Goal: Information Seeking & Learning: Learn about a topic

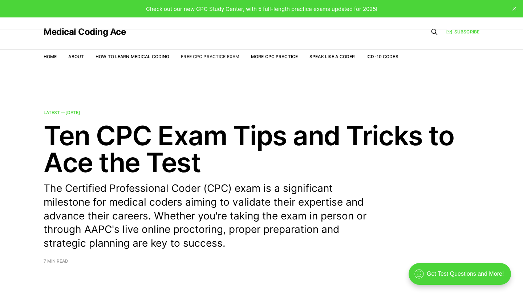
click at [206, 56] on link "Free CPC Practice Exam" at bounding box center [210, 56] width 58 height 5
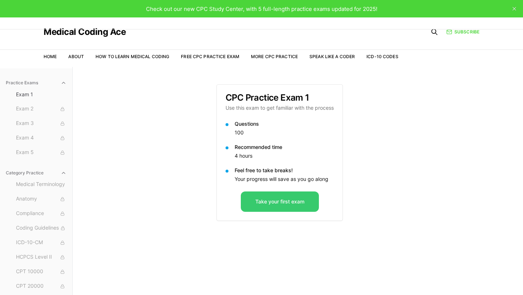
click at [279, 202] on button "Take your first exam" at bounding box center [280, 201] width 78 height 20
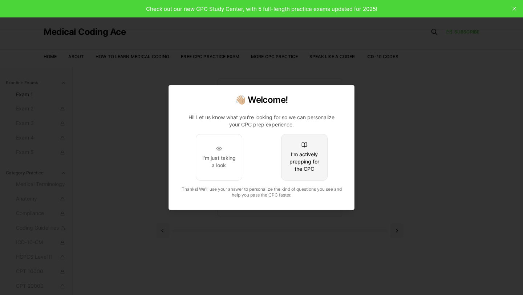
click at [310, 157] on div "I'm actively prepping for the CPC" at bounding box center [304, 162] width 34 height 22
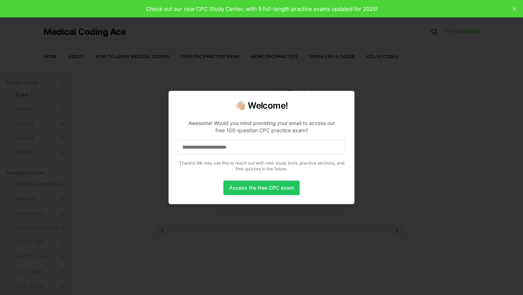
click at [232, 146] on input at bounding box center [262, 147] width 168 height 15
drag, startPoint x: 262, startPoint y: 144, endPoint x: 179, endPoint y: 143, distance: 82.1
click at [179, 143] on input "**********" at bounding box center [262, 147] width 168 height 15
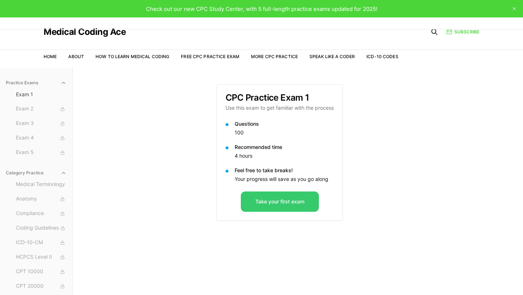
click at [280, 206] on button "Take your first exam" at bounding box center [280, 201] width 78 height 20
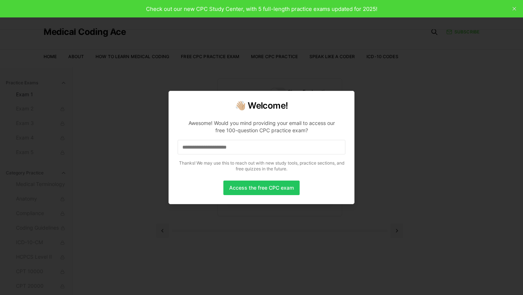
click at [245, 146] on input at bounding box center [262, 147] width 168 height 15
click at [253, 187] on button "Access the free CPC exam" at bounding box center [261, 188] width 76 height 15
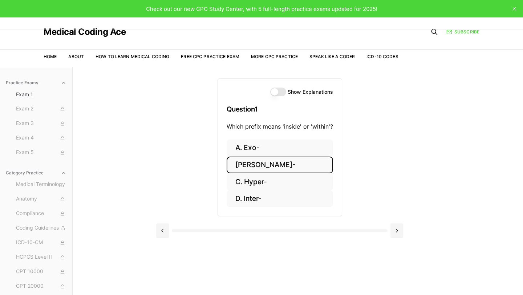
click at [289, 164] on button "B. Endo-" at bounding box center [280, 165] width 106 height 17
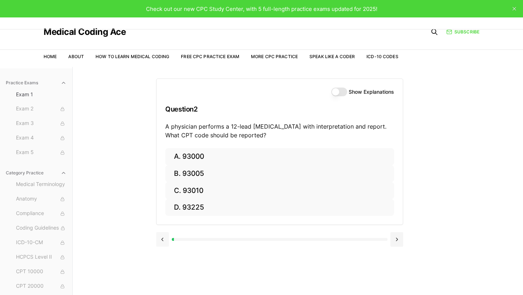
click at [161, 241] on button at bounding box center [162, 239] width 13 height 15
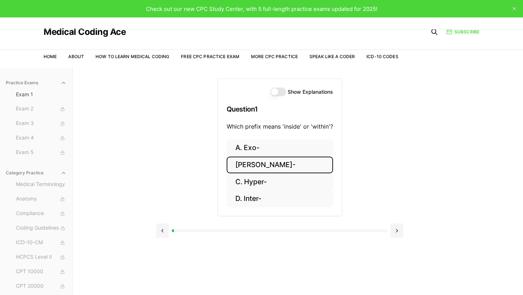
click at [279, 91] on button "Show Explanations" at bounding box center [278, 92] width 16 height 9
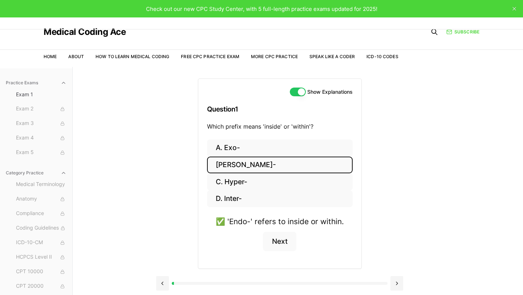
type button "on"
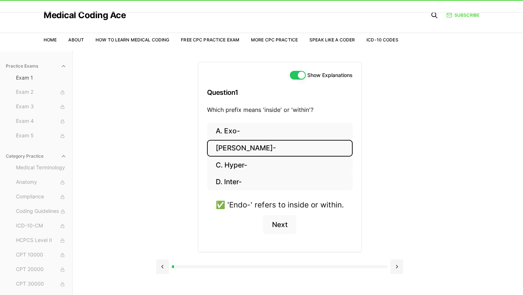
scroll to position [29, 0]
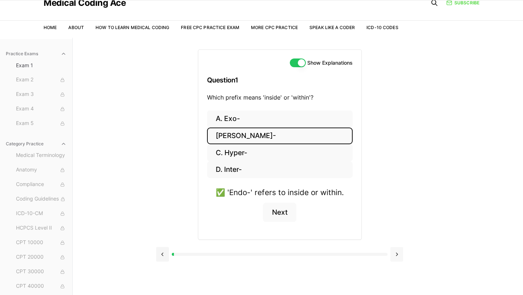
click at [394, 255] on button at bounding box center [397, 254] width 13 height 15
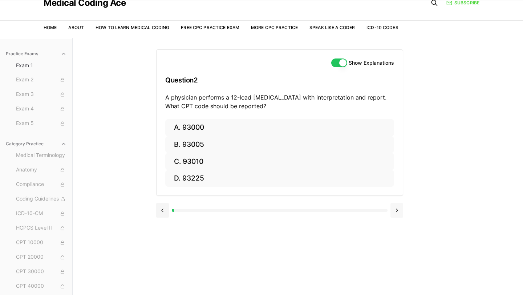
click at [394, 255] on div "Show Explanations Question 2 A physician performs a 12-lead ECG with interpreta…" at bounding box center [297, 185] width 283 height 295
click at [398, 211] on button at bounding box center [397, 210] width 13 height 15
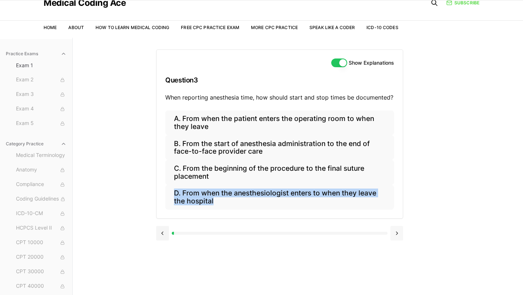
click at [398, 211] on div "A. From when the patient enters the operating room to when they leave B. From t…" at bounding box center [280, 164] width 246 height 108
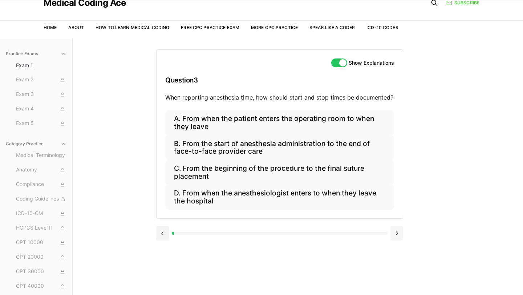
click at [398, 236] on button at bounding box center [397, 233] width 13 height 15
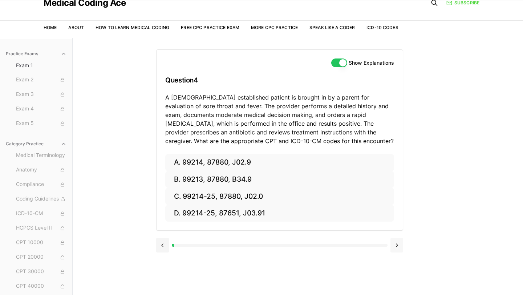
click at [397, 246] on button at bounding box center [397, 245] width 13 height 15
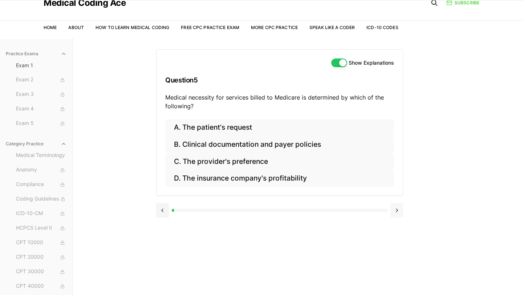
click at [400, 213] on button at bounding box center [397, 210] width 13 height 15
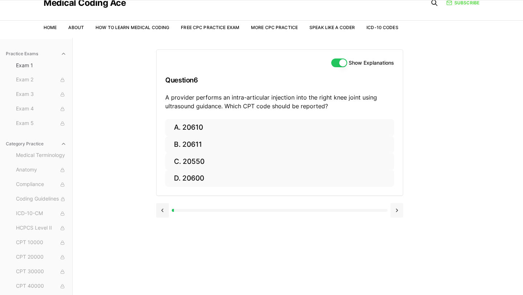
click at [397, 214] on button at bounding box center [397, 210] width 13 height 15
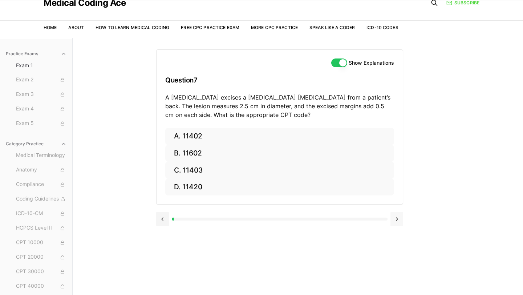
click at [397, 222] on button at bounding box center [397, 219] width 13 height 15
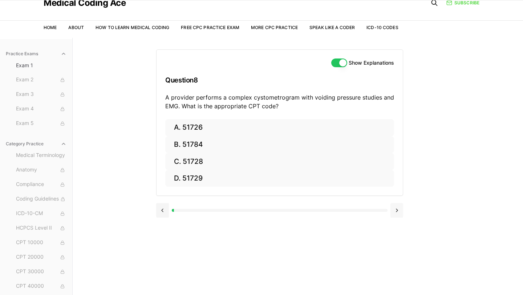
click at [397, 222] on div at bounding box center [279, 210] width 247 height 28
click at [397, 215] on button at bounding box center [397, 210] width 13 height 15
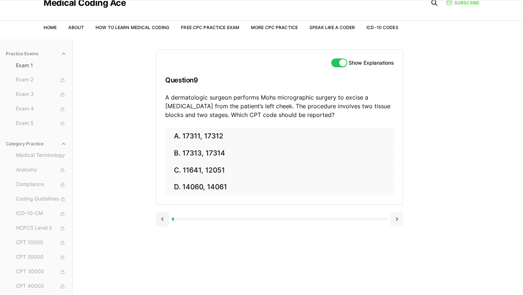
click at [397, 222] on button at bounding box center [397, 219] width 13 height 15
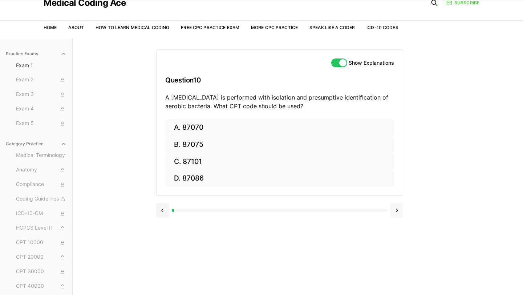
click at [396, 214] on button at bounding box center [397, 210] width 13 height 15
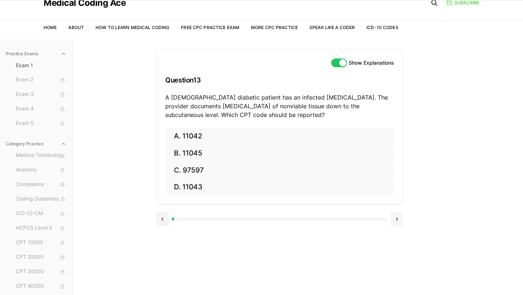
click at [397, 220] on button at bounding box center [397, 219] width 13 height 15
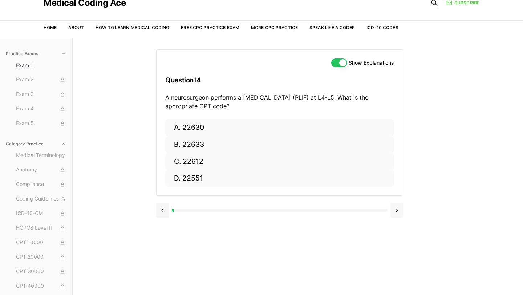
click at [397, 211] on button at bounding box center [397, 210] width 13 height 15
click at [397, 213] on button at bounding box center [397, 210] width 13 height 15
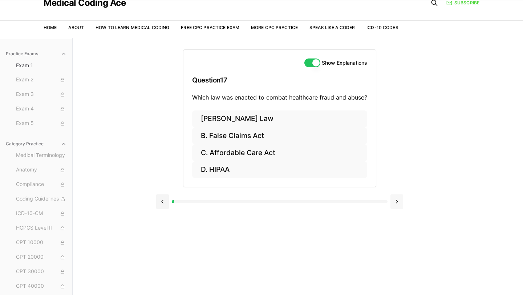
click at [396, 204] on button at bounding box center [397, 201] width 13 height 15
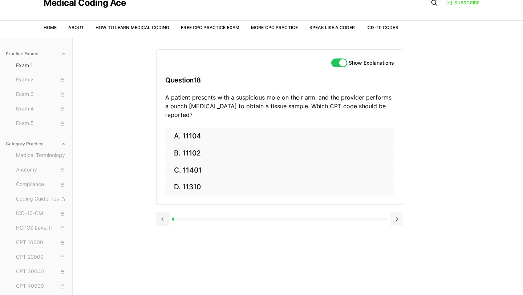
click at [396, 212] on button at bounding box center [397, 219] width 13 height 15
click at [398, 217] on button at bounding box center [397, 219] width 13 height 15
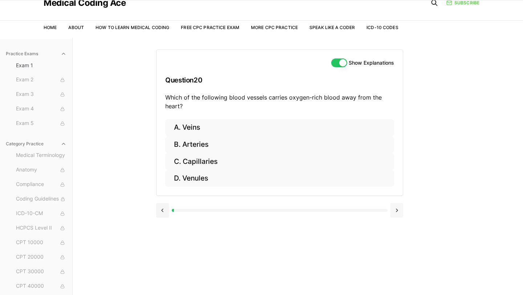
click at [397, 213] on button at bounding box center [397, 210] width 13 height 15
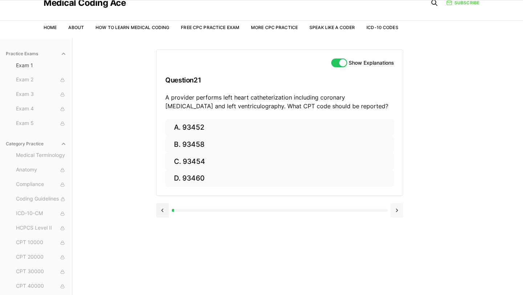
click at [397, 213] on button at bounding box center [397, 210] width 13 height 15
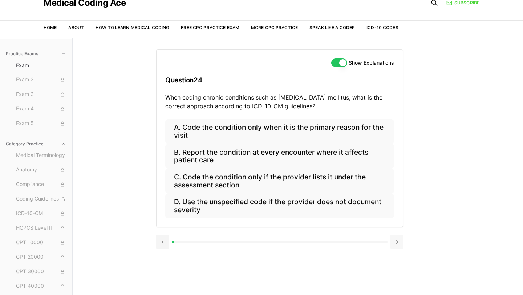
click at [396, 240] on button at bounding box center [397, 242] width 13 height 15
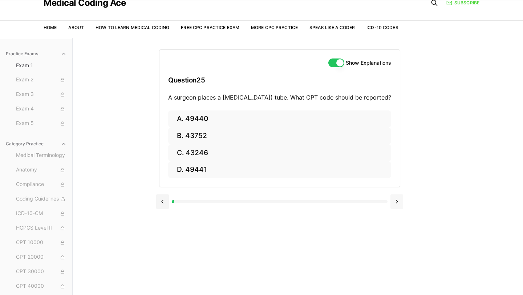
click at [396, 209] on button at bounding box center [397, 201] width 13 height 15
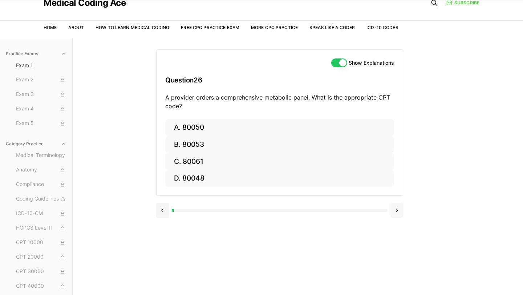
click at [396, 212] on button at bounding box center [397, 210] width 13 height 15
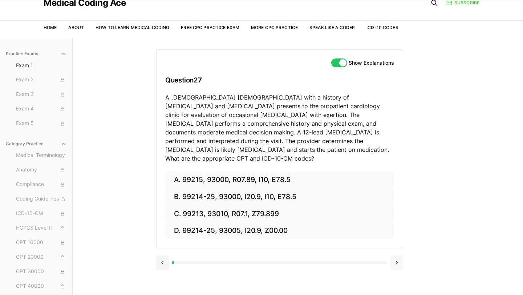
click at [394, 255] on button at bounding box center [397, 262] width 13 height 15
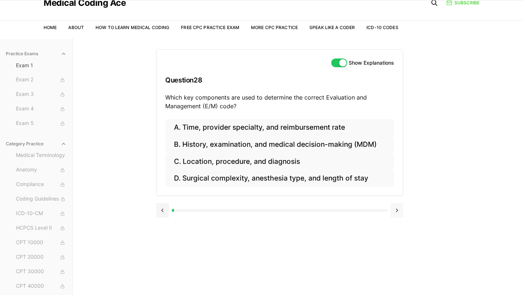
click at [396, 214] on button at bounding box center [397, 210] width 13 height 15
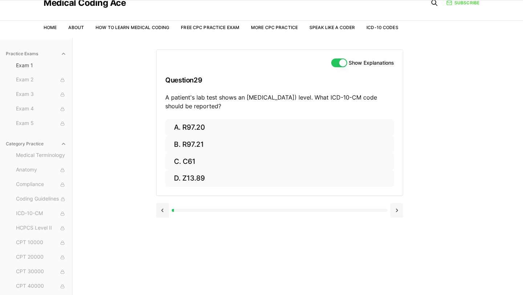
click at [396, 215] on button at bounding box center [397, 210] width 13 height 15
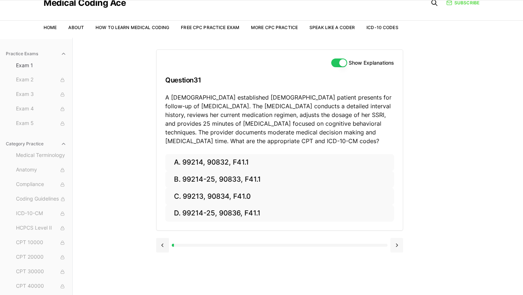
click at [398, 243] on button at bounding box center [397, 245] width 13 height 15
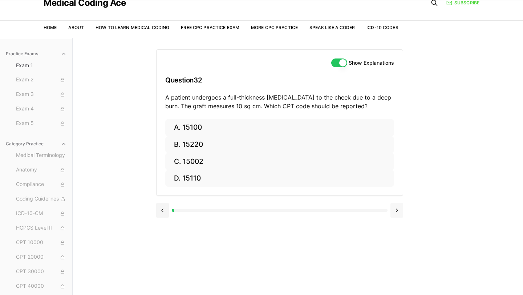
click at [399, 207] on button at bounding box center [397, 210] width 13 height 15
click at [399, 210] on button at bounding box center [397, 210] width 13 height 15
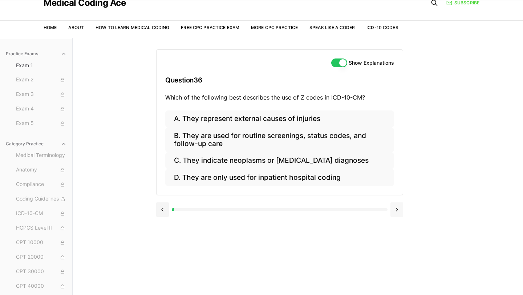
click at [399, 210] on button at bounding box center [397, 209] width 13 height 15
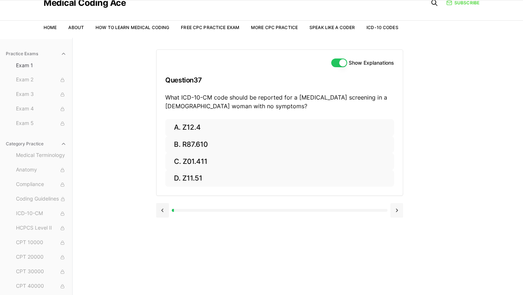
click at [399, 210] on button at bounding box center [397, 210] width 13 height 15
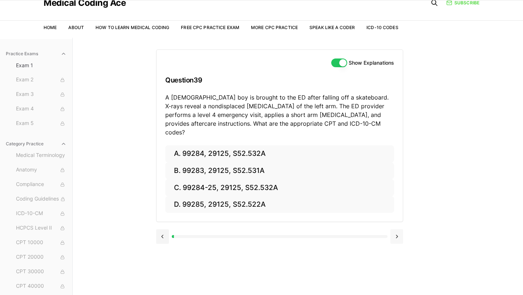
click at [396, 229] on button at bounding box center [397, 236] width 13 height 15
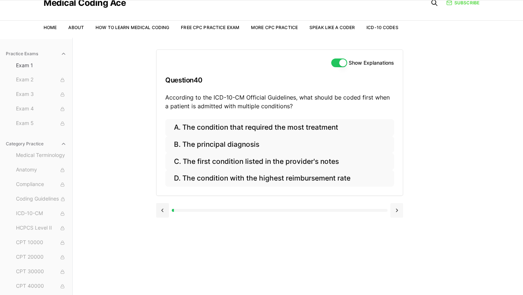
click at [396, 213] on button at bounding box center [397, 210] width 13 height 15
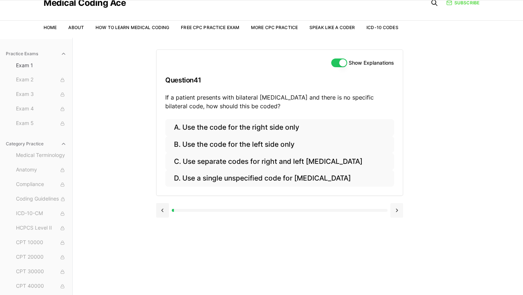
click at [396, 213] on button at bounding box center [397, 210] width 13 height 15
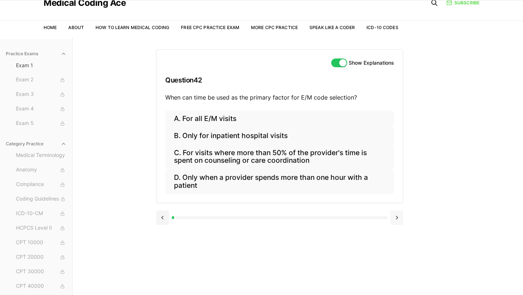
click at [396, 220] on button at bounding box center [397, 217] width 13 height 15
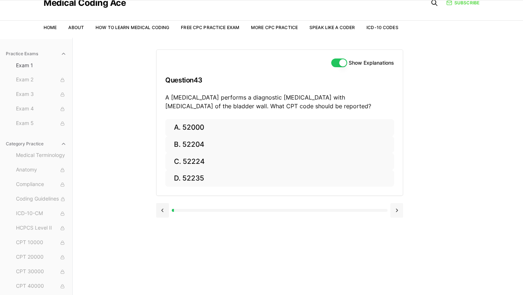
click at [397, 212] on button at bounding box center [397, 210] width 13 height 15
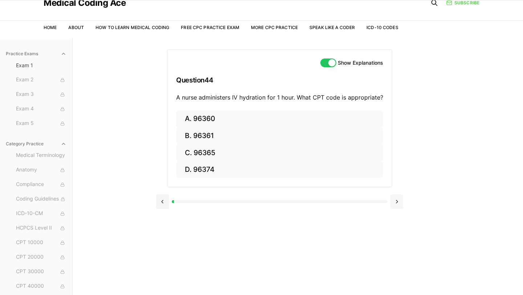
click at [396, 207] on button at bounding box center [397, 201] width 13 height 15
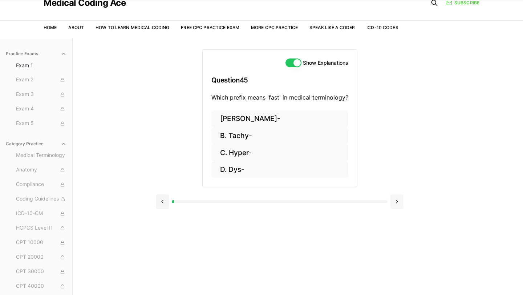
click at [396, 207] on button at bounding box center [397, 201] width 13 height 15
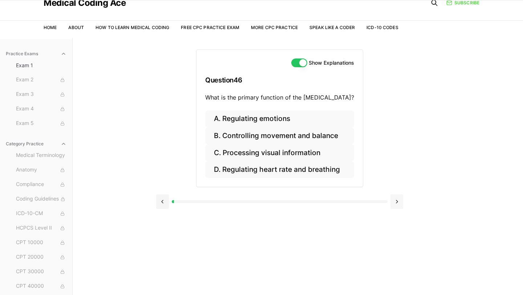
click at [396, 205] on button at bounding box center [397, 201] width 13 height 15
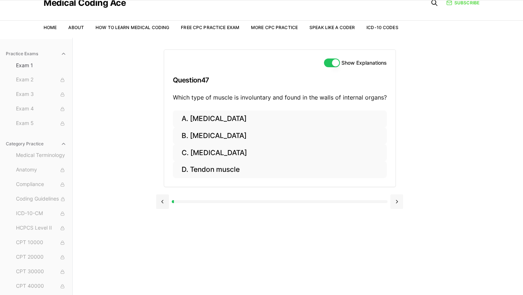
click at [396, 205] on button at bounding box center [397, 201] width 13 height 15
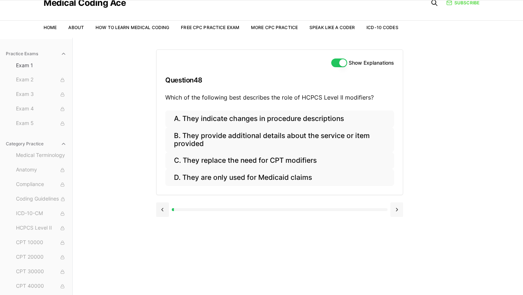
click at [397, 209] on button at bounding box center [397, 209] width 13 height 15
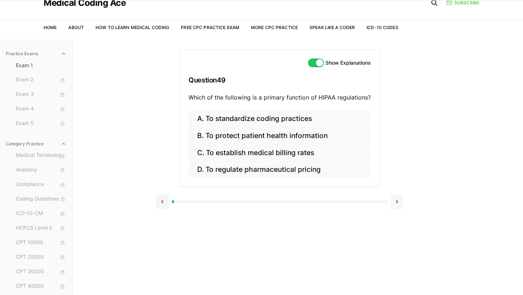
click at [397, 201] on button at bounding box center [397, 201] width 13 height 15
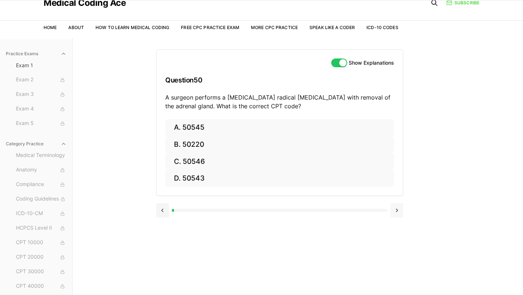
click at [397, 208] on button at bounding box center [397, 210] width 13 height 15
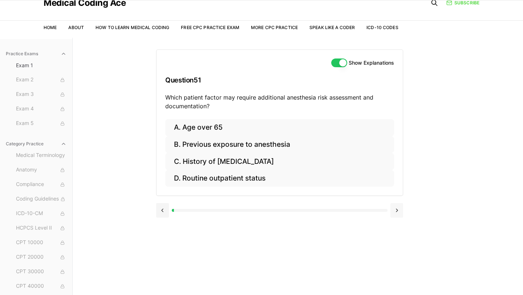
click at [397, 208] on button at bounding box center [397, 210] width 13 height 15
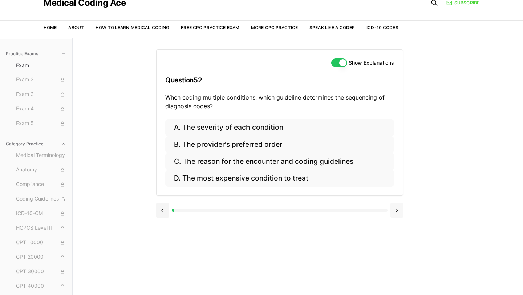
click at [397, 208] on button at bounding box center [397, 210] width 13 height 15
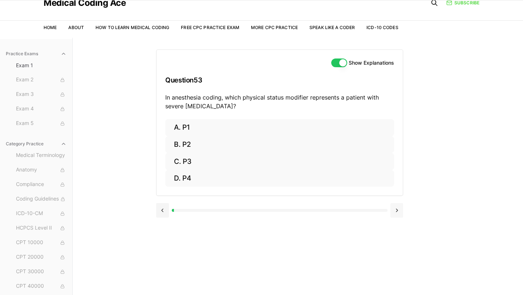
click at [397, 208] on button at bounding box center [397, 210] width 13 height 15
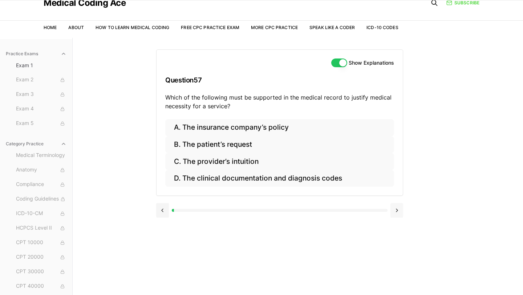
click at [397, 208] on button at bounding box center [397, 210] width 13 height 15
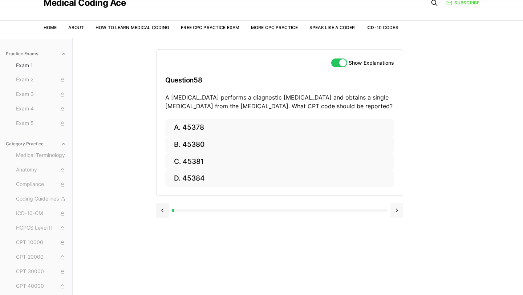
click at [397, 208] on button at bounding box center [397, 210] width 13 height 15
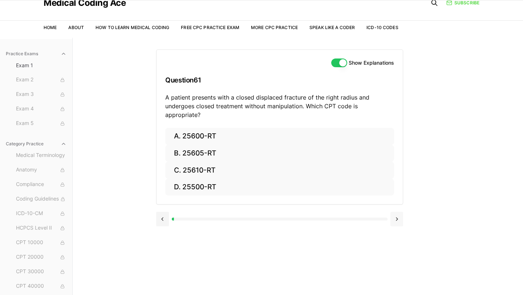
click at [397, 212] on button at bounding box center [397, 219] width 13 height 15
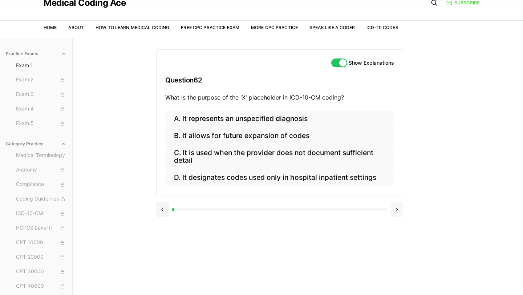
click at [397, 208] on button at bounding box center [397, 209] width 13 height 15
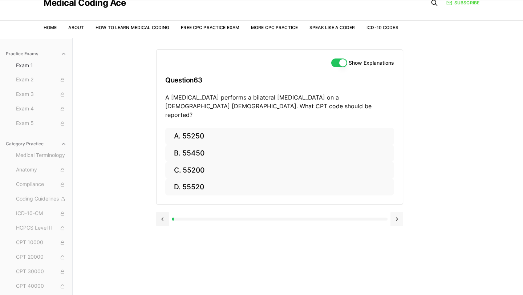
click at [397, 212] on button at bounding box center [397, 219] width 13 height 15
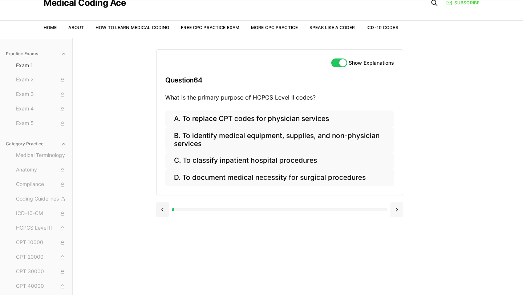
click at [397, 208] on button at bounding box center [397, 209] width 13 height 15
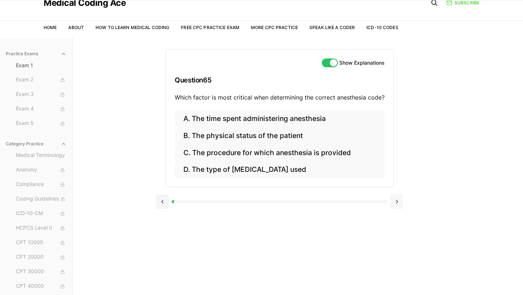
click at [397, 208] on button at bounding box center [397, 201] width 13 height 15
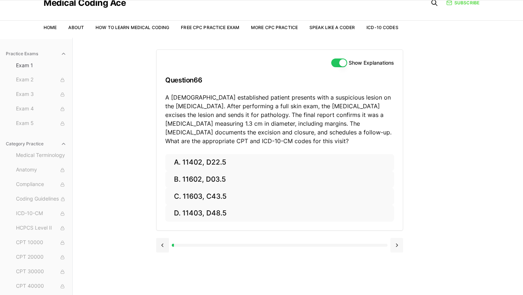
click at [397, 241] on button at bounding box center [397, 245] width 13 height 15
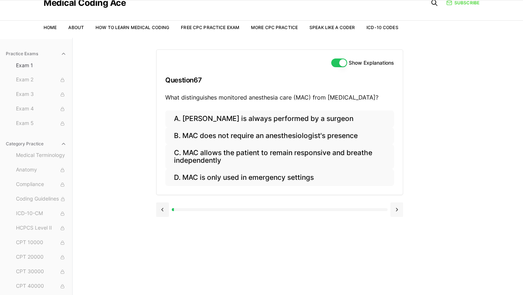
click at [398, 208] on button at bounding box center [397, 209] width 13 height 15
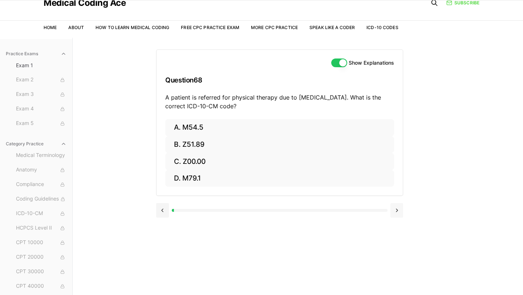
click at [398, 208] on button at bounding box center [397, 210] width 13 height 15
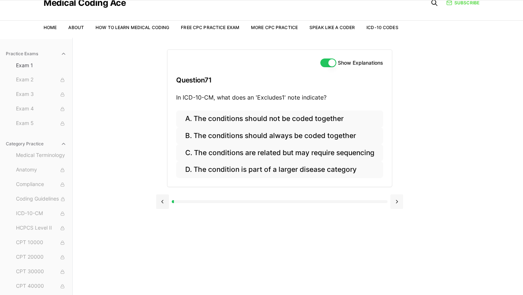
click at [398, 208] on button at bounding box center [397, 201] width 13 height 15
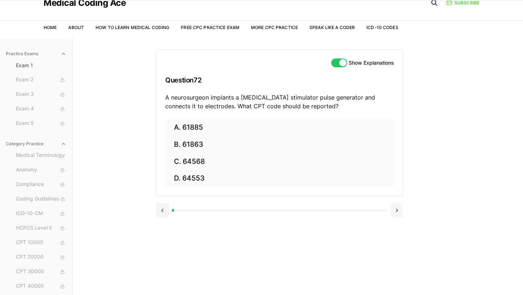
click at [398, 208] on button at bounding box center [397, 210] width 13 height 15
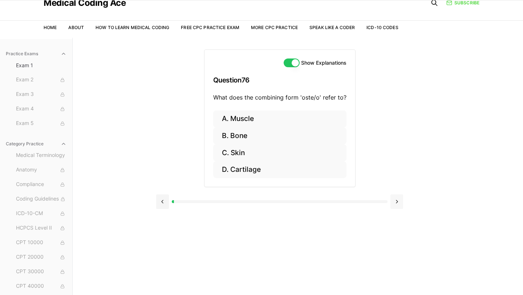
click at [397, 202] on button at bounding box center [397, 201] width 13 height 15
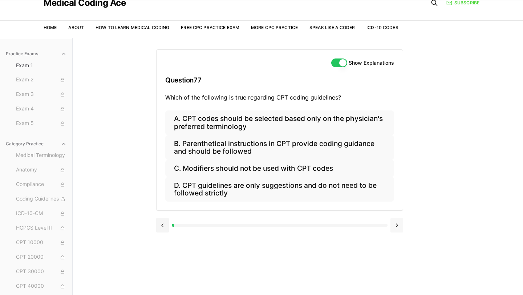
click at [396, 221] on button at bounding box center [397, 225] width 13 height 15
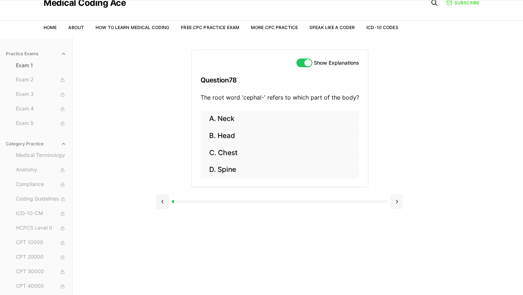
click at [397, 205] on button at bounding box center [397, 201] width 13 height 15
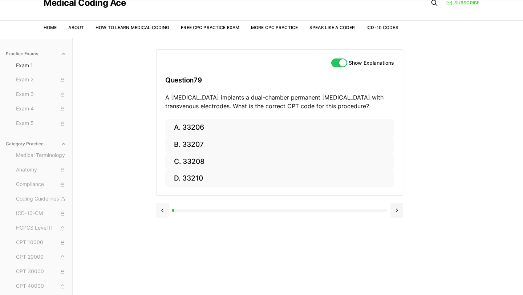
click at [162, 210] on button at bounding box center [162, 210] width 13 height 15
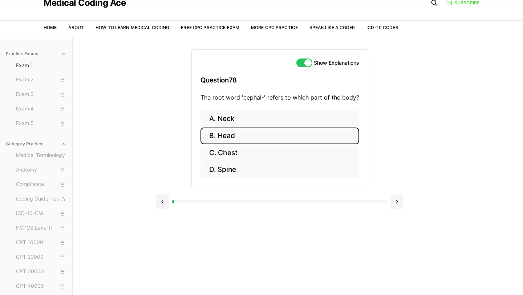
click at [231, 140] on button "B. Head" at bounding box center [280, 136] width 159 height 17
click at [394, 252] on button at bounding box center [397, 254] width 13 height 15
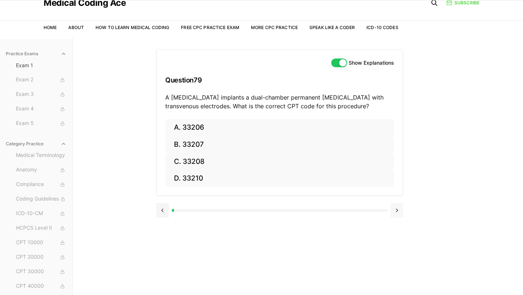
click at [397, 212] on button at bounding box center [397, 210] width 13 height 15
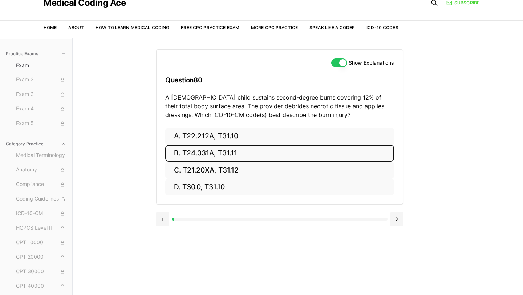
click at [227, 158] on button "B. T24.331A, T31.11" at bounding box center [279, 153] width 229 height 17
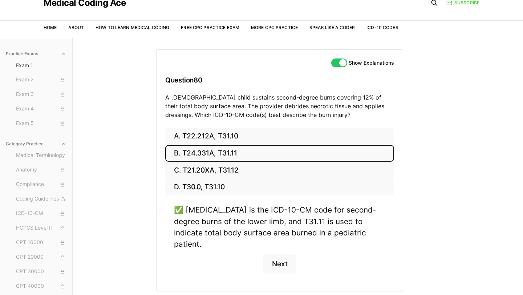
click at [438, 228] on div "Show Explanations Question 80 A 4-year-old child sustains second-degree burns c…" at bounding box center [297, 185] width 283 height 295
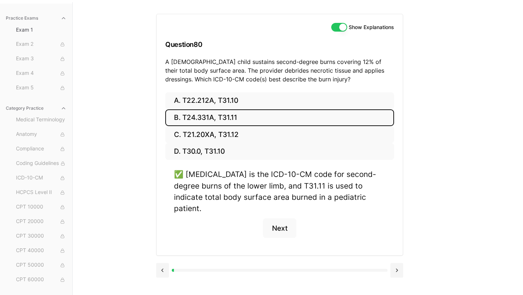
scroll to position [67, 0]
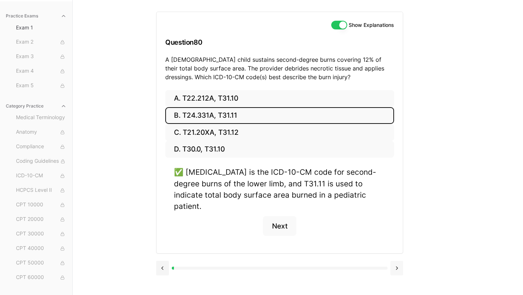
click at [398, 261] on button at bounding box center [397, 268] width 13 height 15
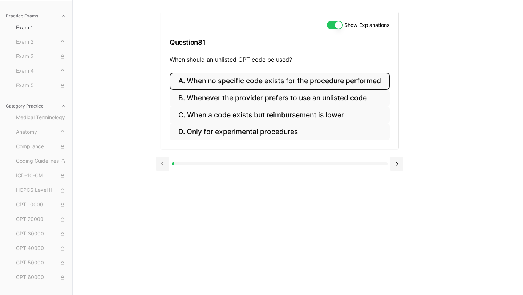
click at [372, 84] on button "A. When no specific code exists for the procedure performed" at bounding box center [280, 81] width 220 height 17
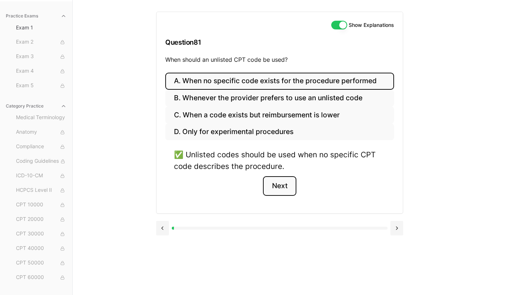
click at [280, 183] on button "Next" at bounding box center [279, 186] width 33 height 20
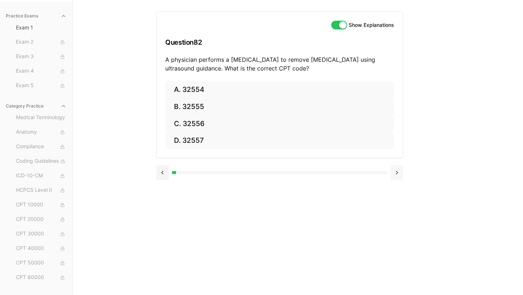
click at [399, 168] on button at bounding box center [397, 172] width 13 height 15
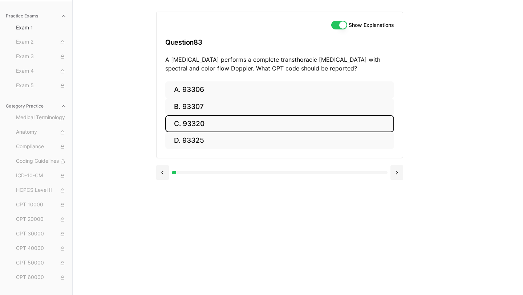
click at [237, 125] on button "C. 93320" at bounding box center [279, 123] width 229 height 17
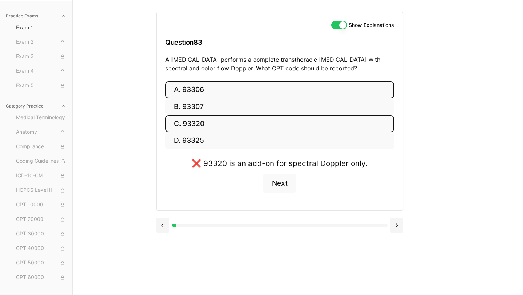
click at [230, 96] on button "A. 93306" at bounding box center [279, 89] width 229 height 17
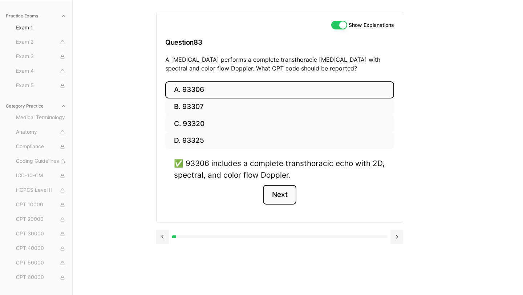
click at [278, 197] on button "Next" at bounding box center [279, 195] width 33 height 20
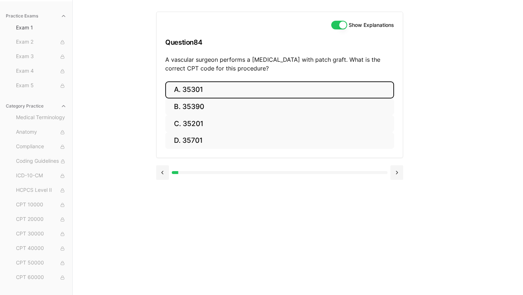
click at [232, 94] on button "A. 35301" at bounding box center [279, 89] width 229 height 17
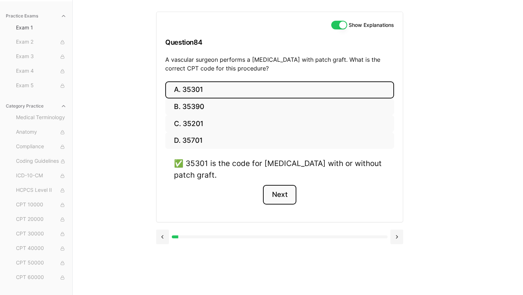
click at [277, 191] on button "Next" at bounding box center [279, 195] width 33 height 20
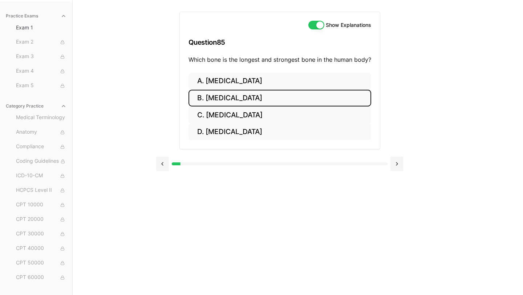
click at [270, 103] on button "B. Femur" at bounding box center [280, 98] width 183 height 17
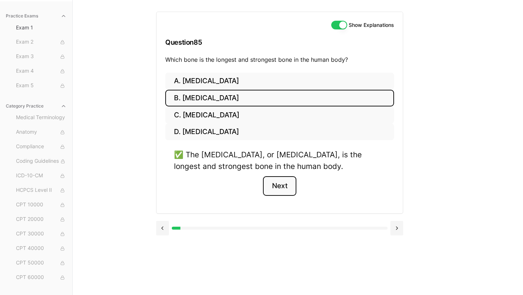
click at [277, 187] on button "Next" at bounding box center [279, 186] width 33 height 20
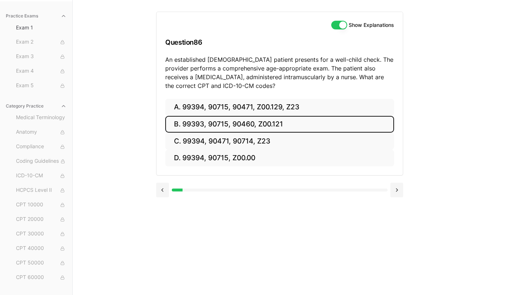
click at [286, 127] on button "B. 99393, 90715, 90460, Z00.121" at bounding box center [279, 124] width 229 height 17
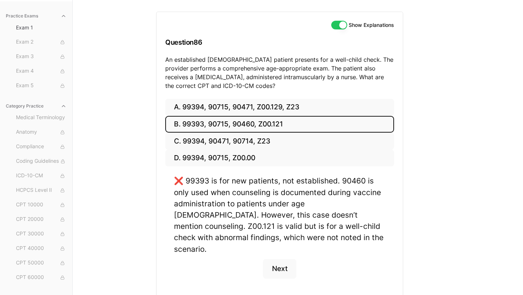
click at [421, 117] on div "Show Explanations Question 86 An established 11-year-old patient presents for a…" at bounding box center [297, 147] width 283 height 295
click at [341, 23] on button "Show Explanations" at bounding box center [339, 25] width 16 height 9
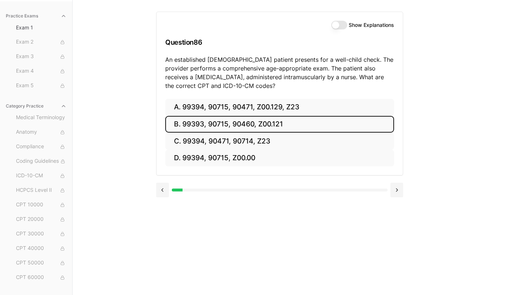
click at [465, 129] on div "Practice Exams Exam 1 Exam 2 Exam 3 Exam 4 Exam 5 Category Practice Medical Ter…" at bounding box center [261, 147] width 523 height 295
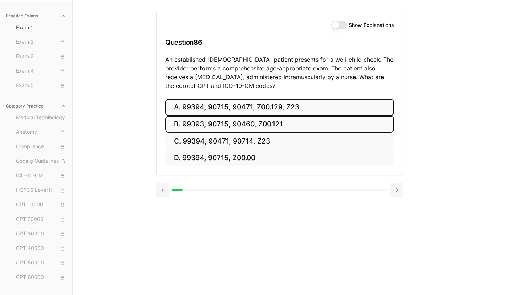
click at [296, 106] on button "A. 99394, 90715, 90471, Z00.129, Z23" at bounding box center [279, 107] width 229 height 17
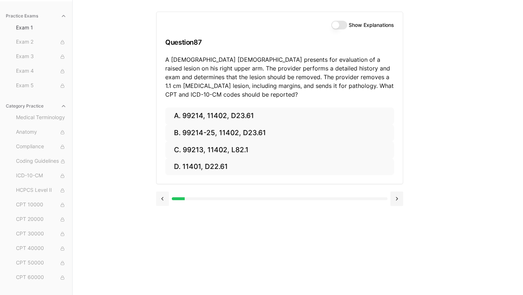
click at [164, 195] on button at bounding box center [162, 198] width 13 height 15
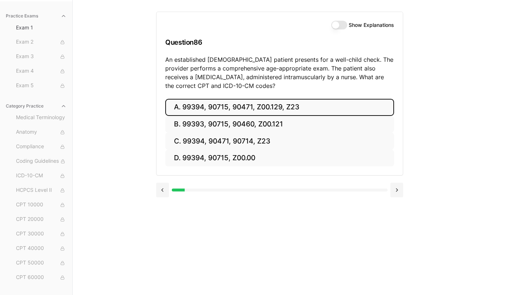
click at [343, 24] on button "Show Explanations" at bounding box center [339, 25] width 16 height 9
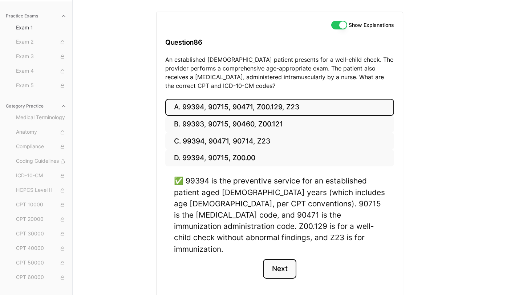
click at [282, 259] on button "Next" at bounding box center [279, 269] width 33 height 20
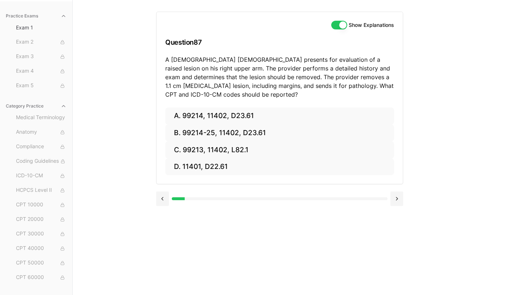
click at [458, 56] on div "Practice Exams Exam 1 Exam 2 Exam 3 Exam 4 Exam 5 Category Practice Medical Ter…" at bounding box center [261, 147] width 523 height 295
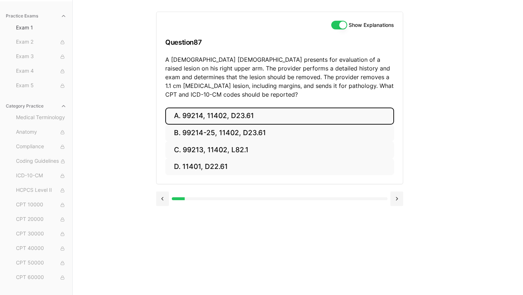
click at [248, 112] on button "A. 99214, 11402, D23.61" at bounding box center [279, 116] width 229 height 17
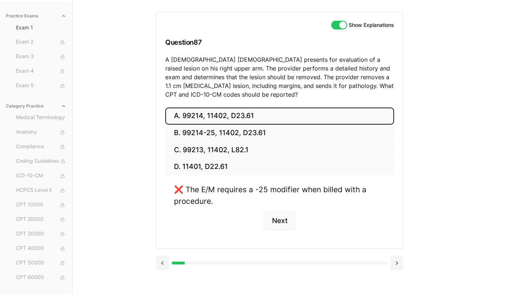
click at [235, 221] on div "❌ The E/M requires a -25 modifier when billed with a procedure. Next" at bounding box center [279, 211] width 229 height 55
click at [164, 260] on button at bounding box center [162, 263] width 13 height 15
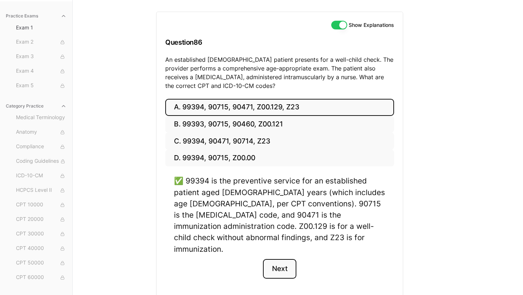
click at [273, 259] on button "Next" at bounding box center [279, 269] width 33 height 20
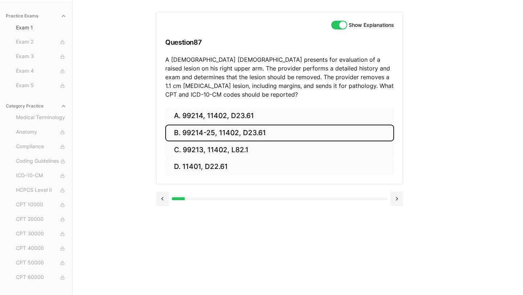
click at [230, 132] on button "B. 99214-25, 11402, D23.61" at bounding box center [279, 133] width 229 height 17
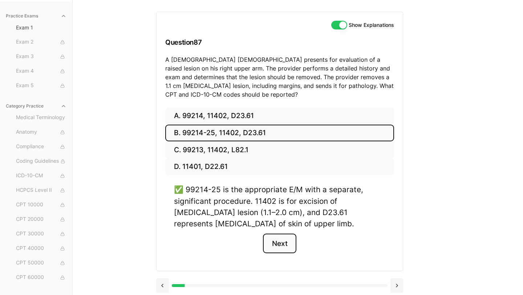
click at [279, 245] on button "Next" at bounding box center [279, 244] width 33 height 20
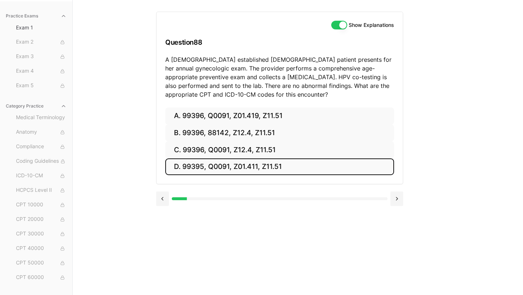
click at [261, 161] on button "D. 99395, Q0091, Z01.411, Z11.51" at bounding box center [279, 166] width 229 height 17
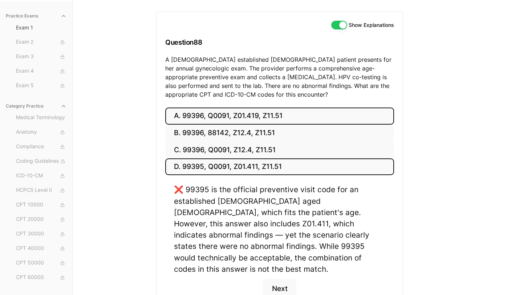
click at [226, 112] on button "A. 99396, Q0091, Z01.419, Z11.51" at bounding box center [279, 116] width 229 height 17
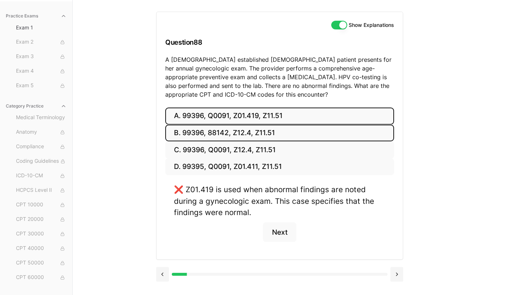
click at [233, 130] on button "B. 99396, 88142, Z12.4, Z11.51" at bounding box center [279, 133] width 229 height 17
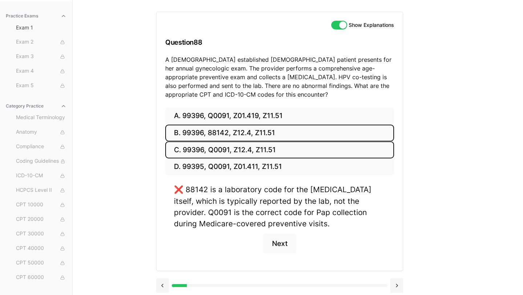
click at [229, 146] on button "C. 99396, Q0091, Z12.4, Z11.51" at bounding box center [279, 149] width 229 height 17
